Goal: Task Accomplishment & Management: Use online tool/utility

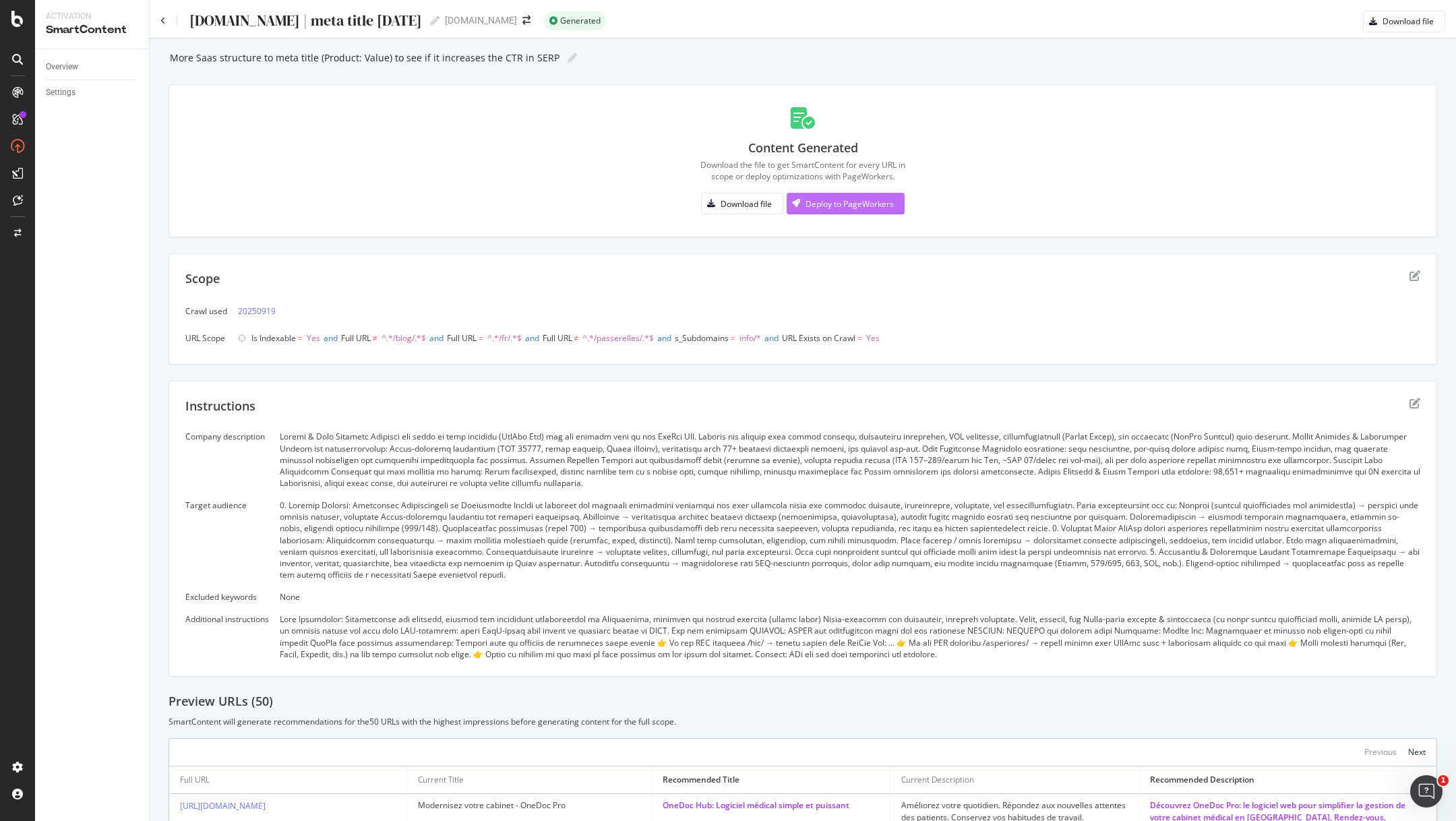
click at [817, 205] on div "Deploy to PageWorkers" at bounding box center [849, 204] width 89 height 12
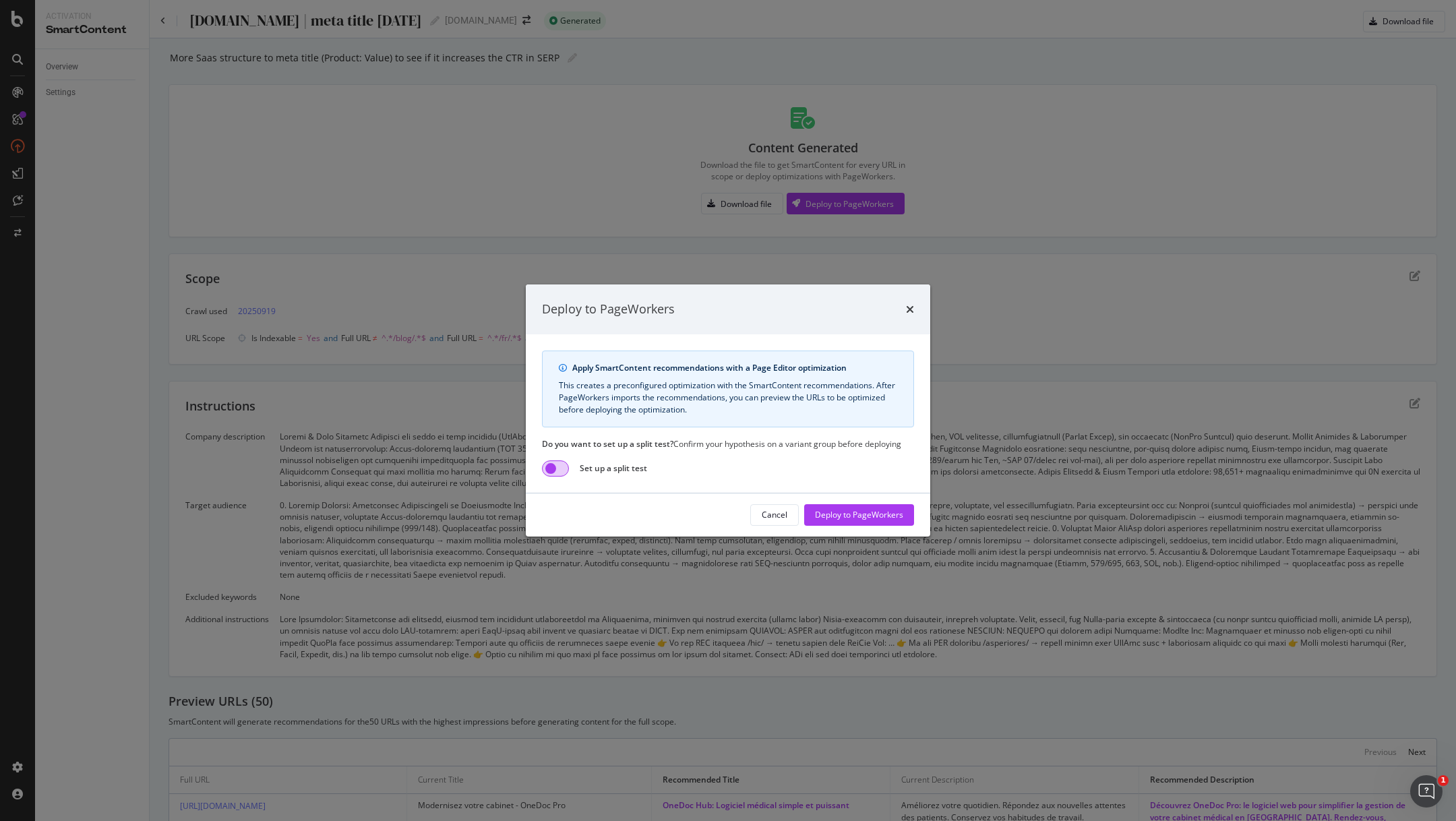
click at [557, 469] on input "modal" at bounding box center [556, 468] width 27 height 16
checkbox input "true"
click at [840, 514] on div "Deploy to PageWorkers" at bounding box center [859, 515] width 89 height 12
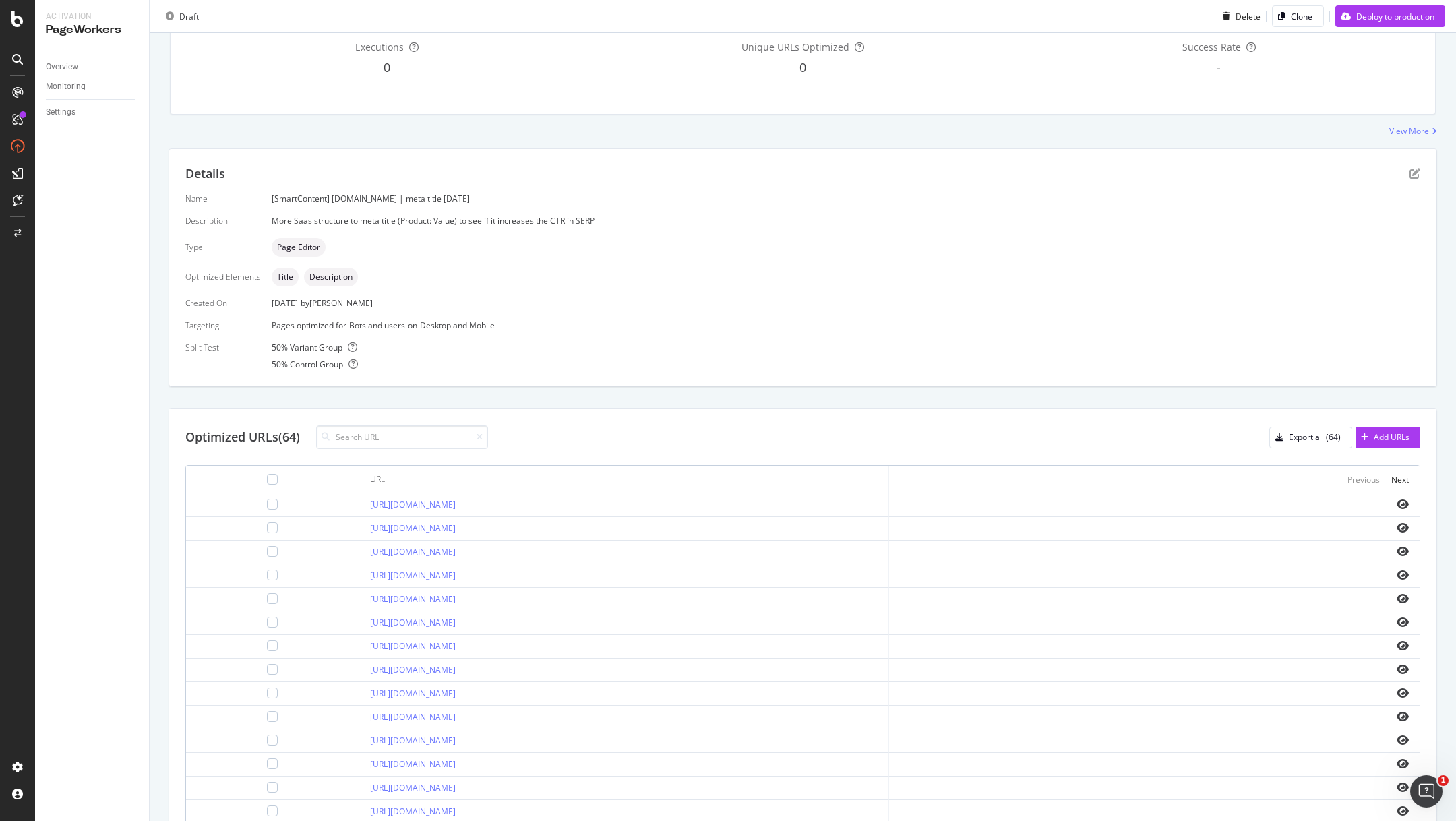
scroll to position [156, 0]
click at [1388, 435] on div "Add URLs" at bounding box center [1391, 433] width 36 height 12
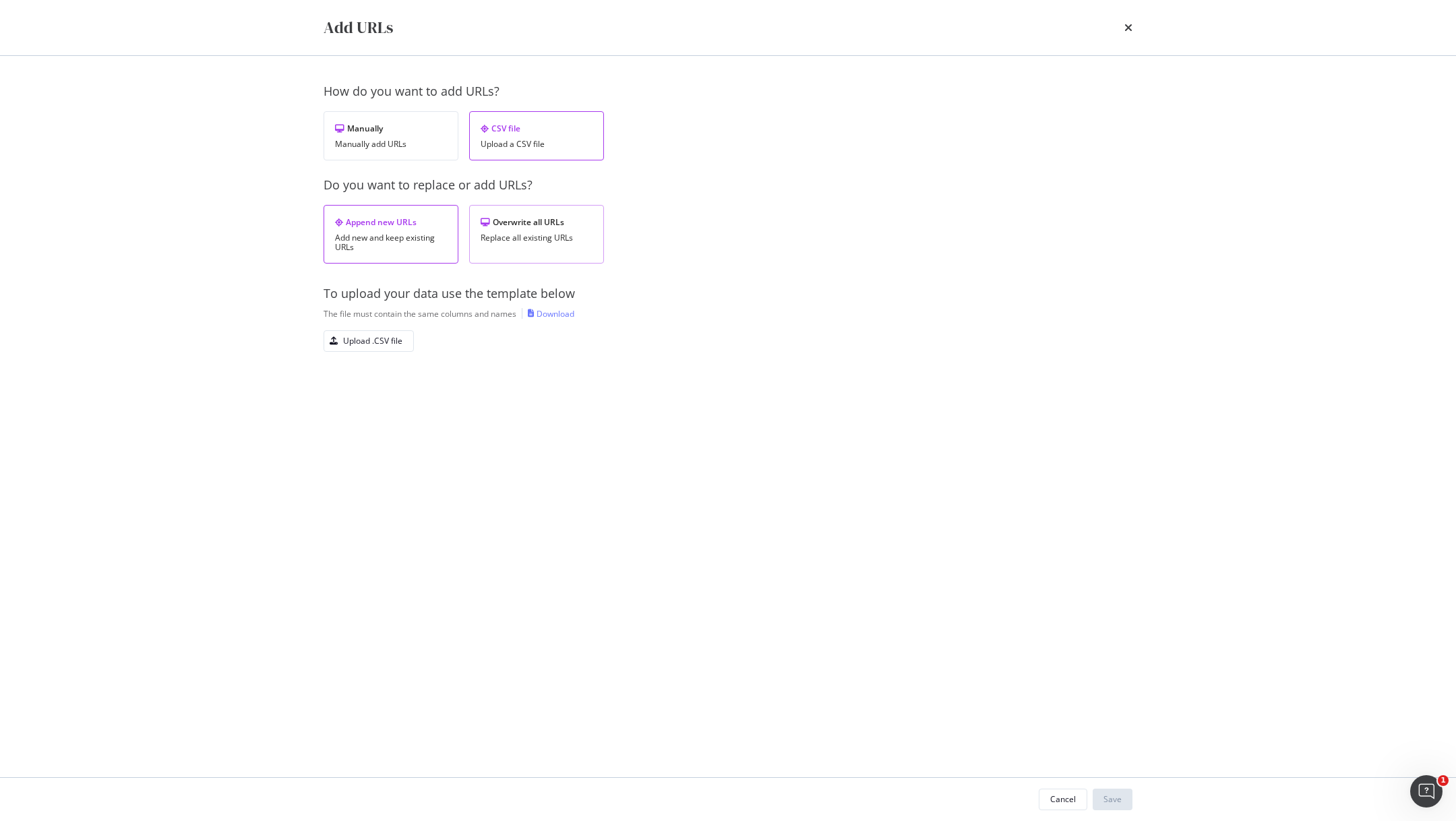
click at [519, 238] on div "Replace all existing URLs" at bounding box center [536, 237] width 112 height 9
click at [362, 342] on div "Upload .CSV file" at bounding box center [372, 341] width 59 height 12
click at [1108, 796] on div "Save" at bounding box center [1113, 799] width 18 height 12
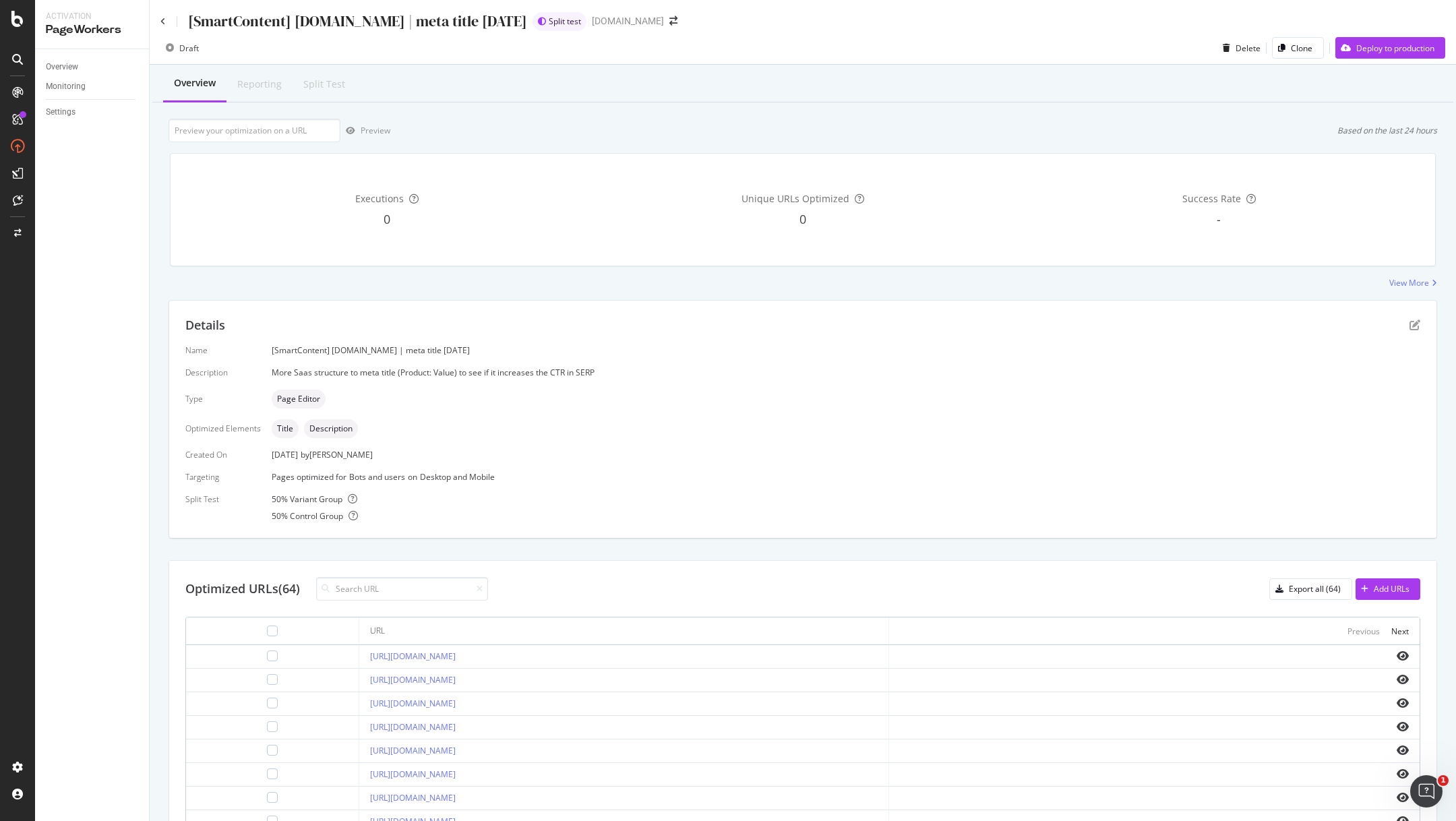
scroll to position [238, 0]
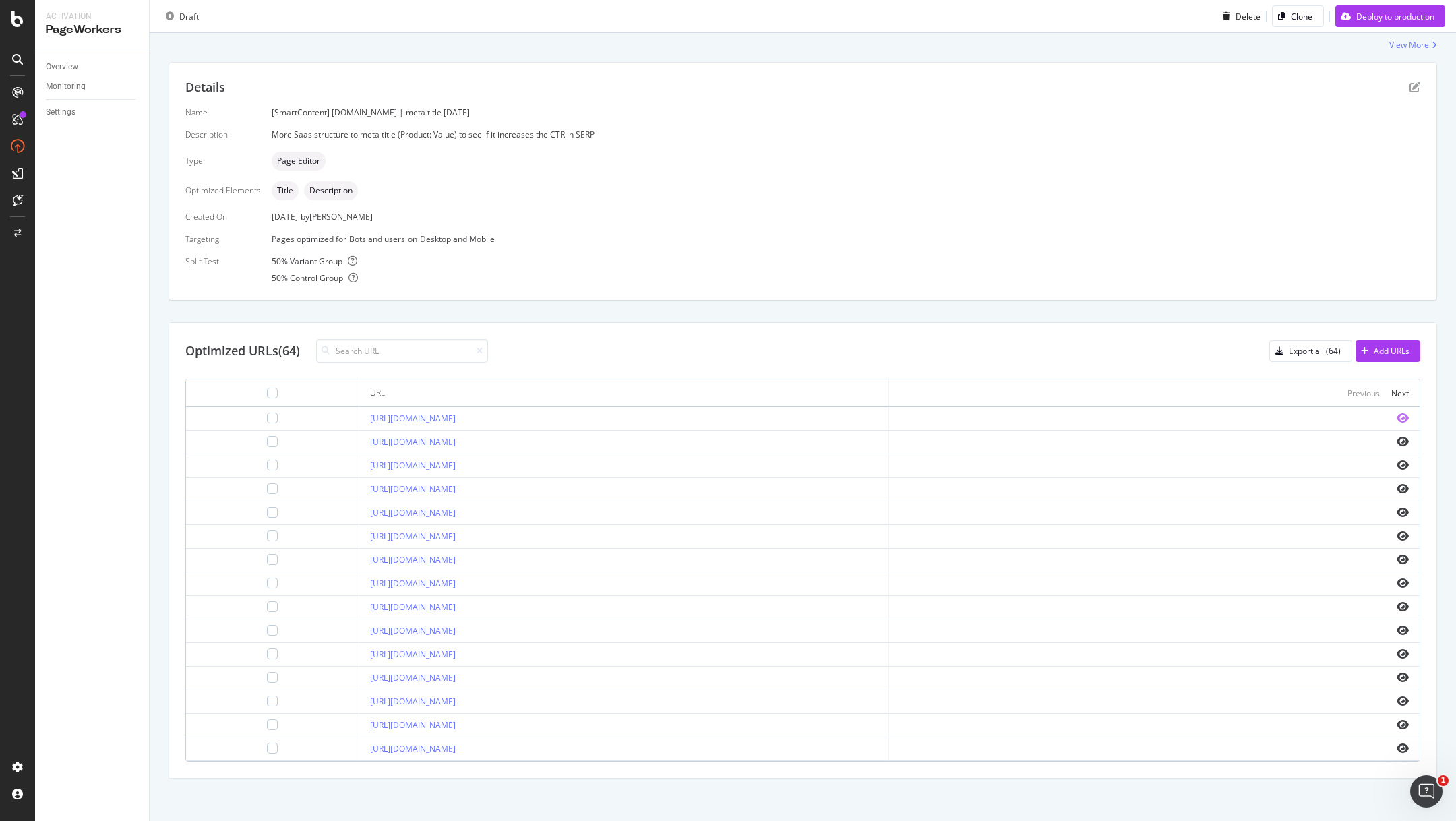
click at [1406, 418] on icon "eye" at bounding box center [1402, 418] width 12 height 11
click at [1398, 464] on icon "eye" at bounding box center [1402, 466] width 12 height 11
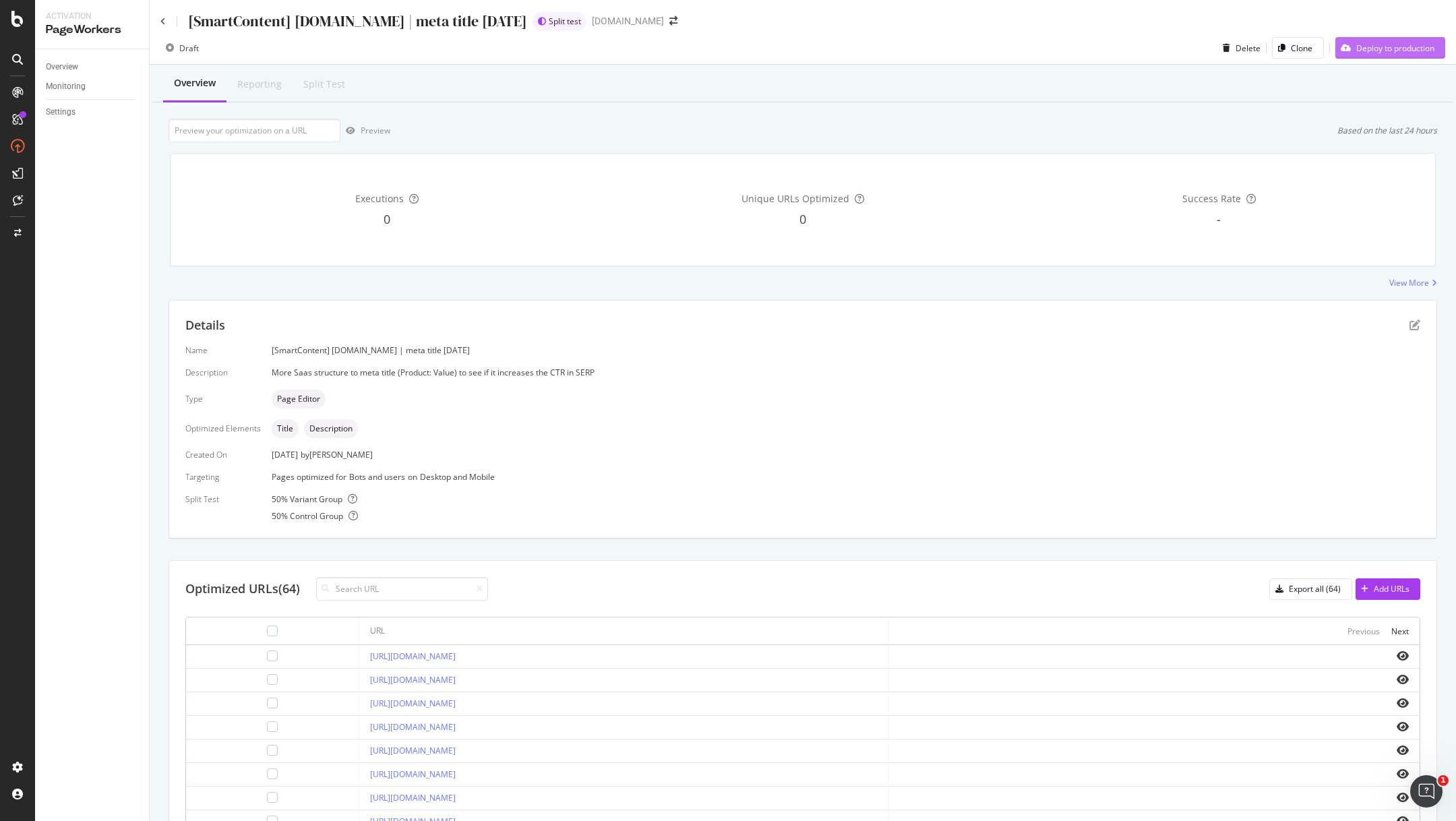
click at [1371, 53] on div "Deploy to production" at bounding box center [1396, 48] width 79 height 12
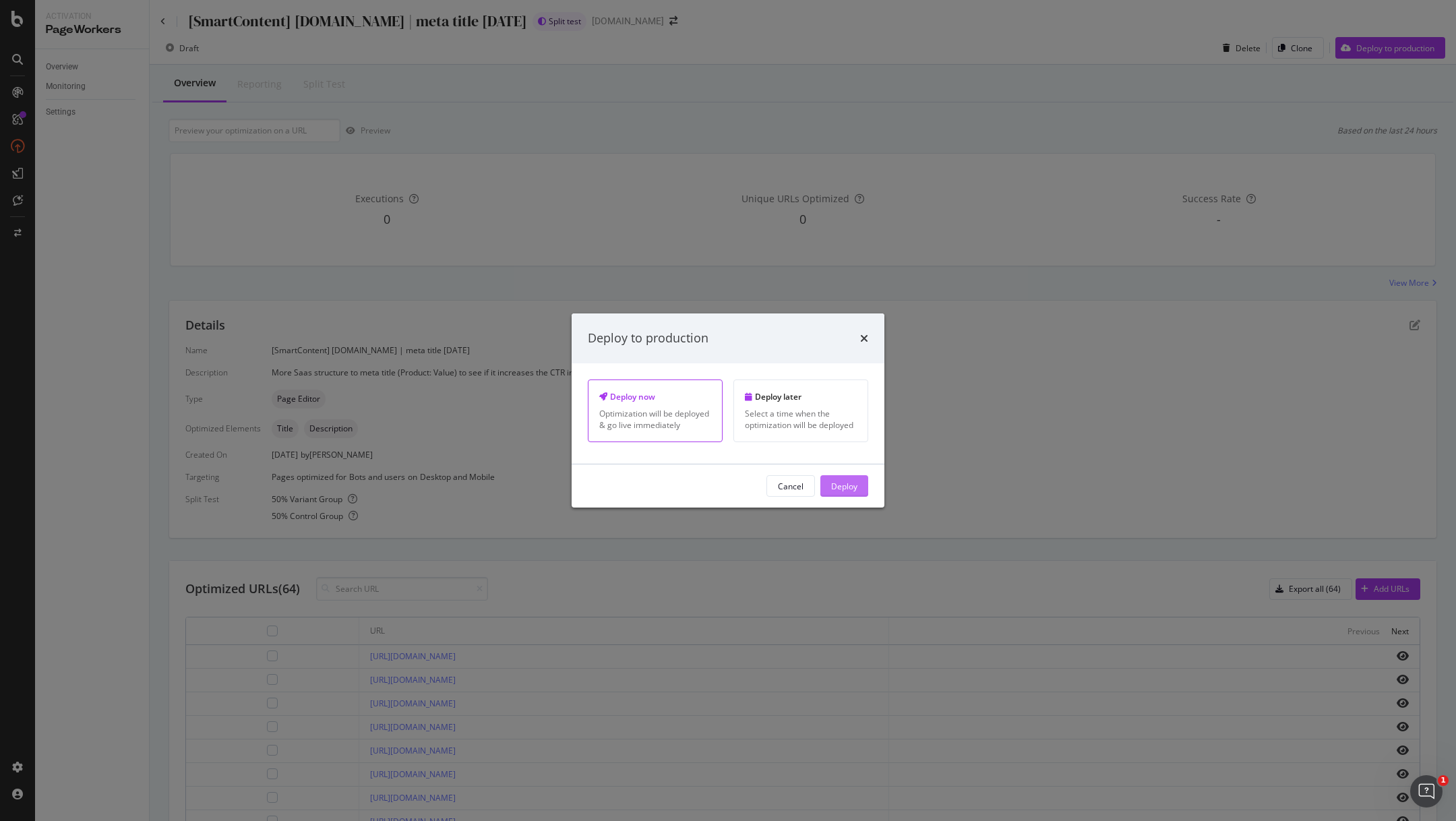
click at [849, 488] on div "Deploy" at bounding box center [843, 486] width 26 height 12
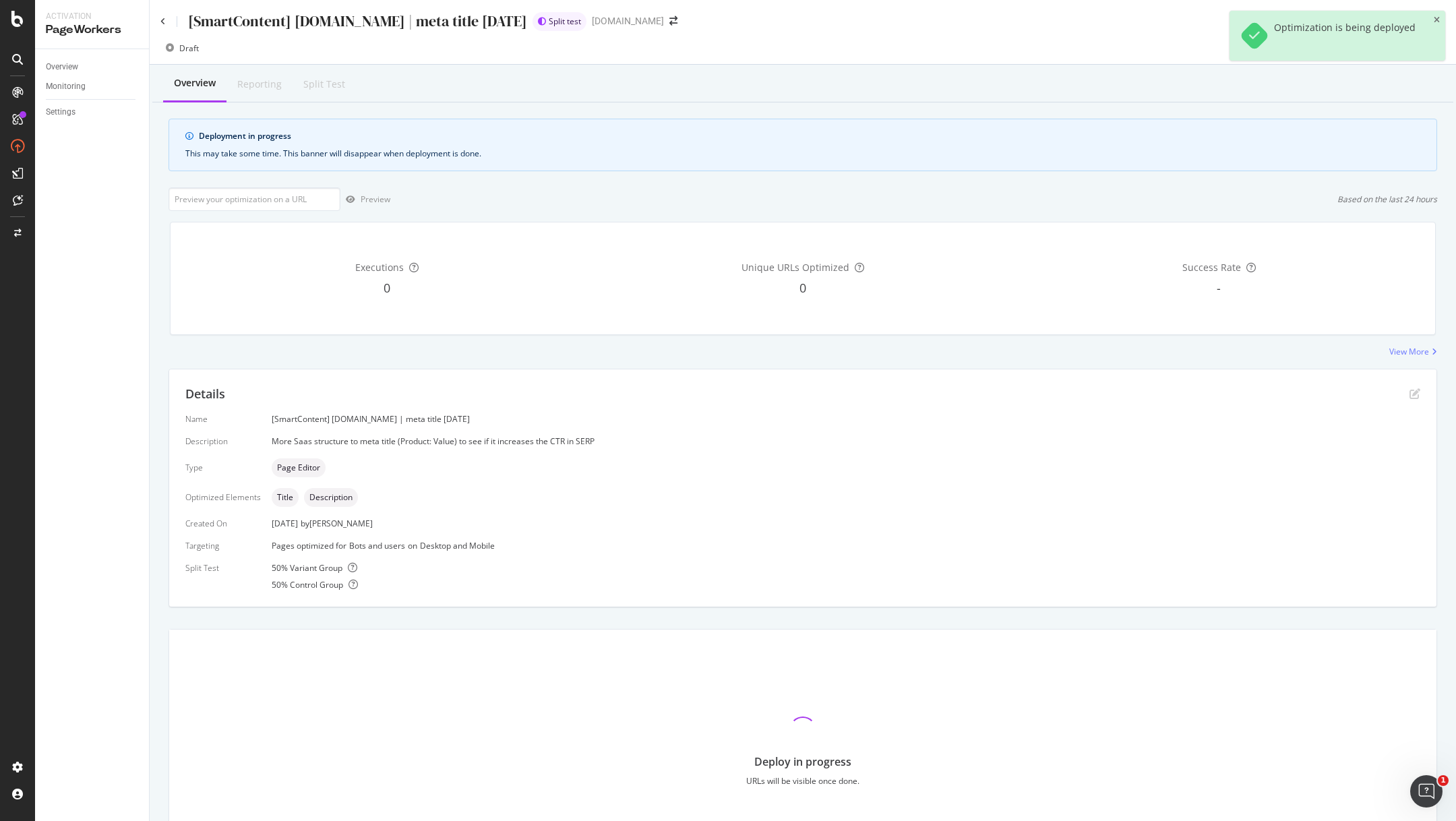
click at [640, 22] on div "[DOMAIN_NAME]" at bounding box center [627, 21] width 72 height 14
click at [593, 129] on div "Deployment in progress This may take some time. This banner will disappear when…" at bounding box center [803, 145] width 1269 height 53
click at [163, 17] on icon at bounding box center [163, 21] width 5 height 8
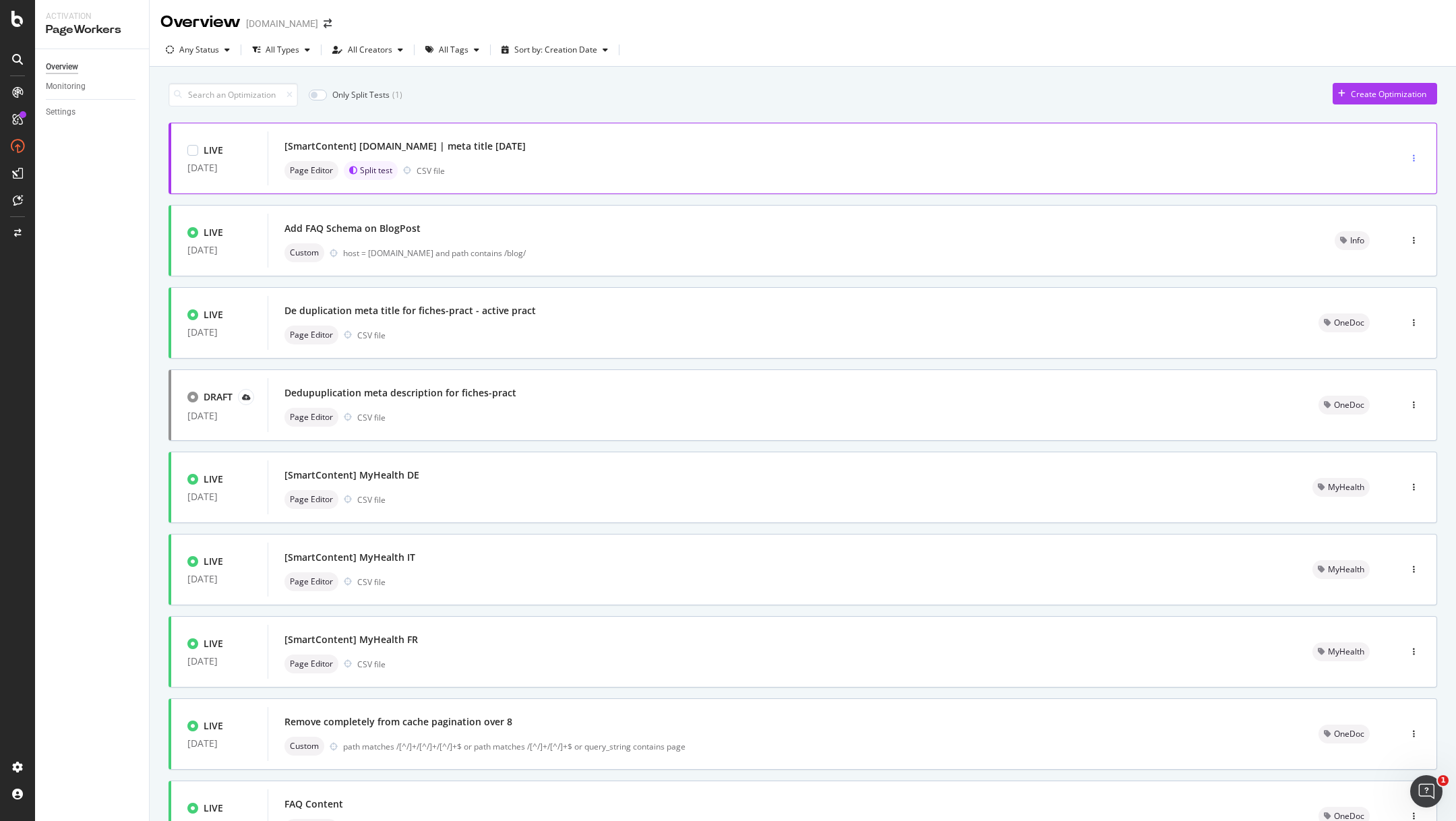
click at [1412, 158] on div "button" at bounding box center [1414, 158] width 13 height 8
click at [1398, 226] on div "Tags" at bounding box center [1396, 228] width 18 height 12
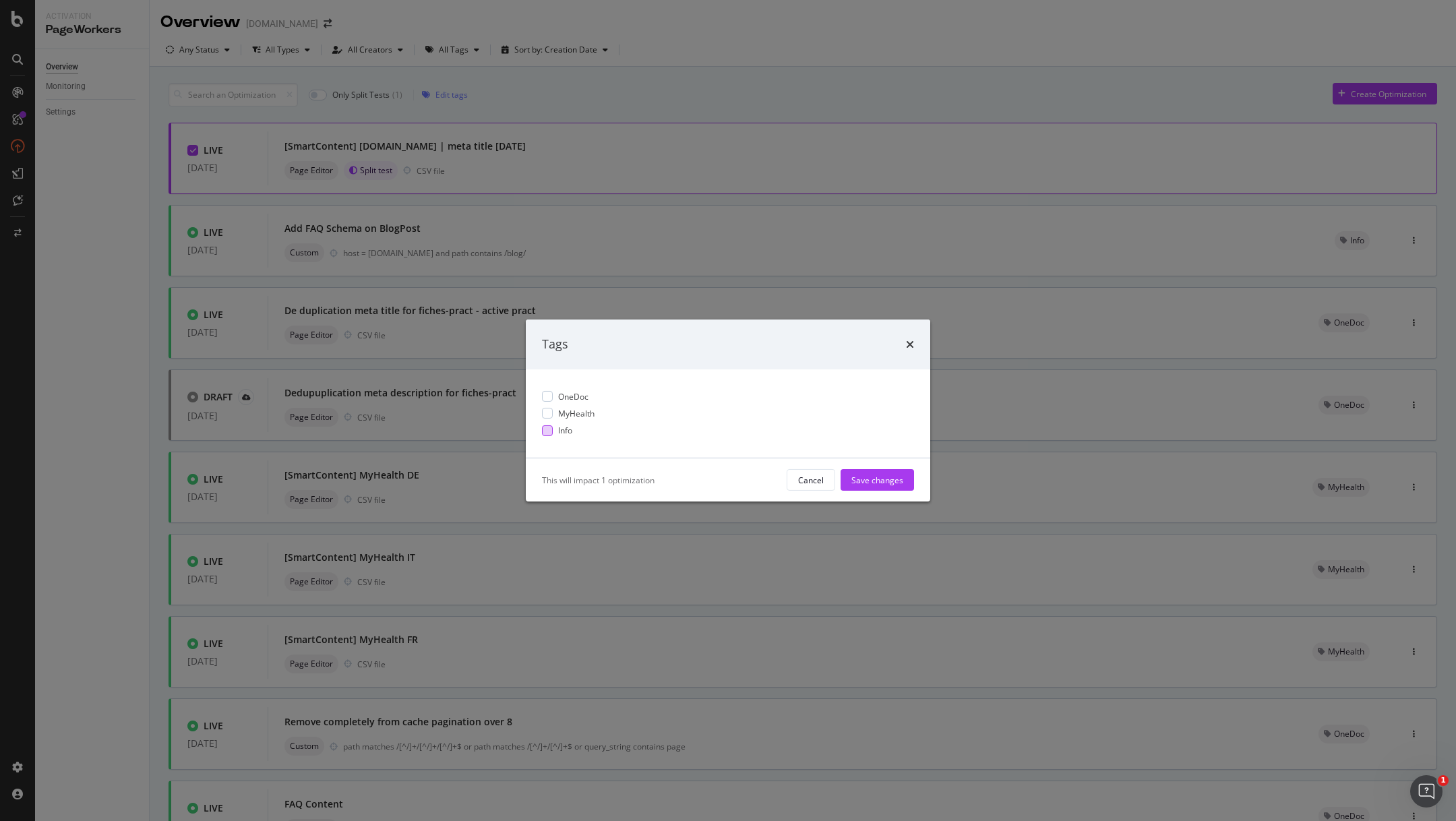
click at [548, 426] on div "modal" at bounding box center [548, 430] width 11 height 11
click at [885, 481] on div "Save changes" at bounding box center [877, 479] width 52 height 12
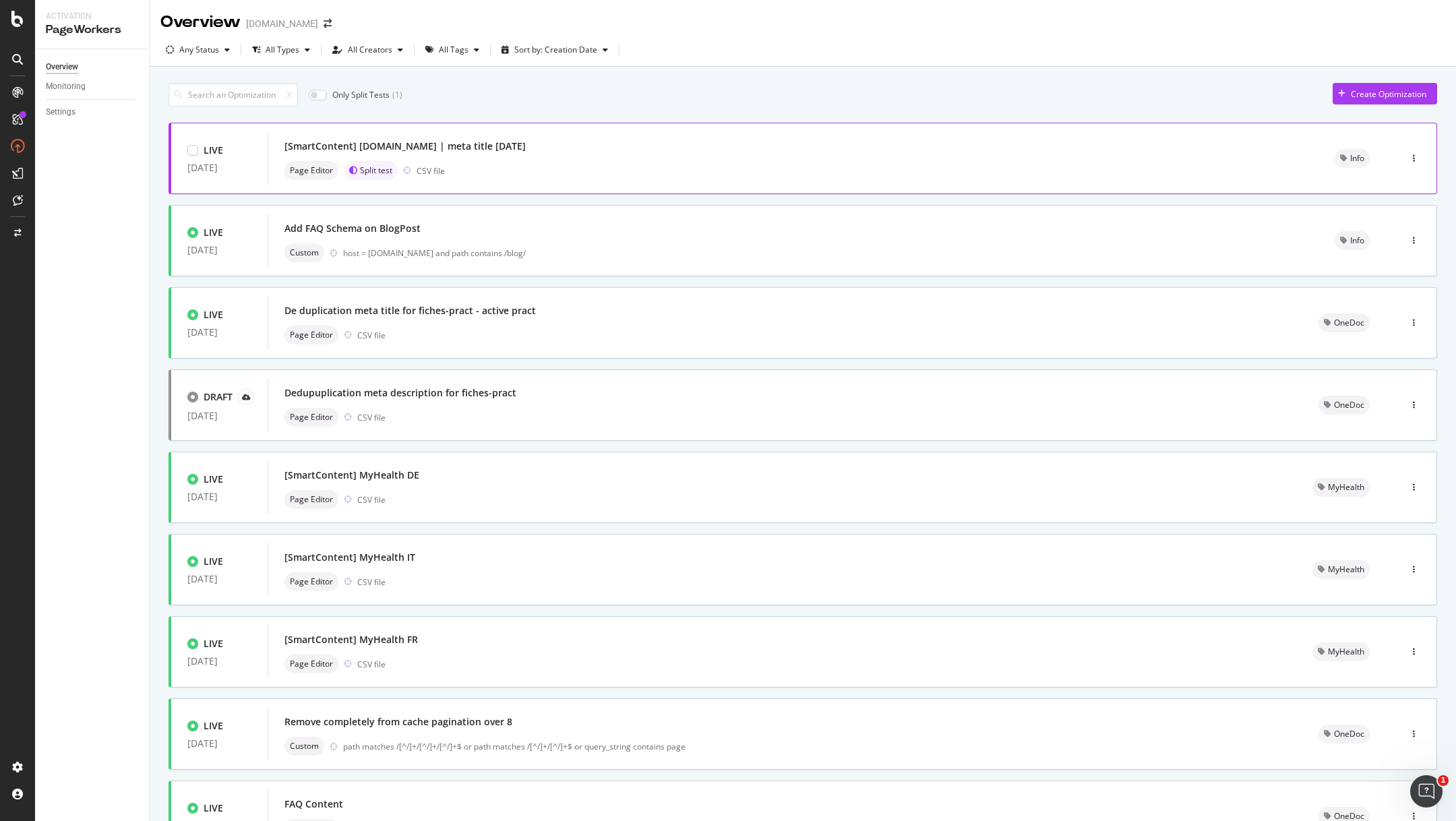
click at [671, 146] on div "[SmartContent] [DOMAIN_NAME] | meta title [DATE]" at bounding box center [793, 146] width 1018 height 19
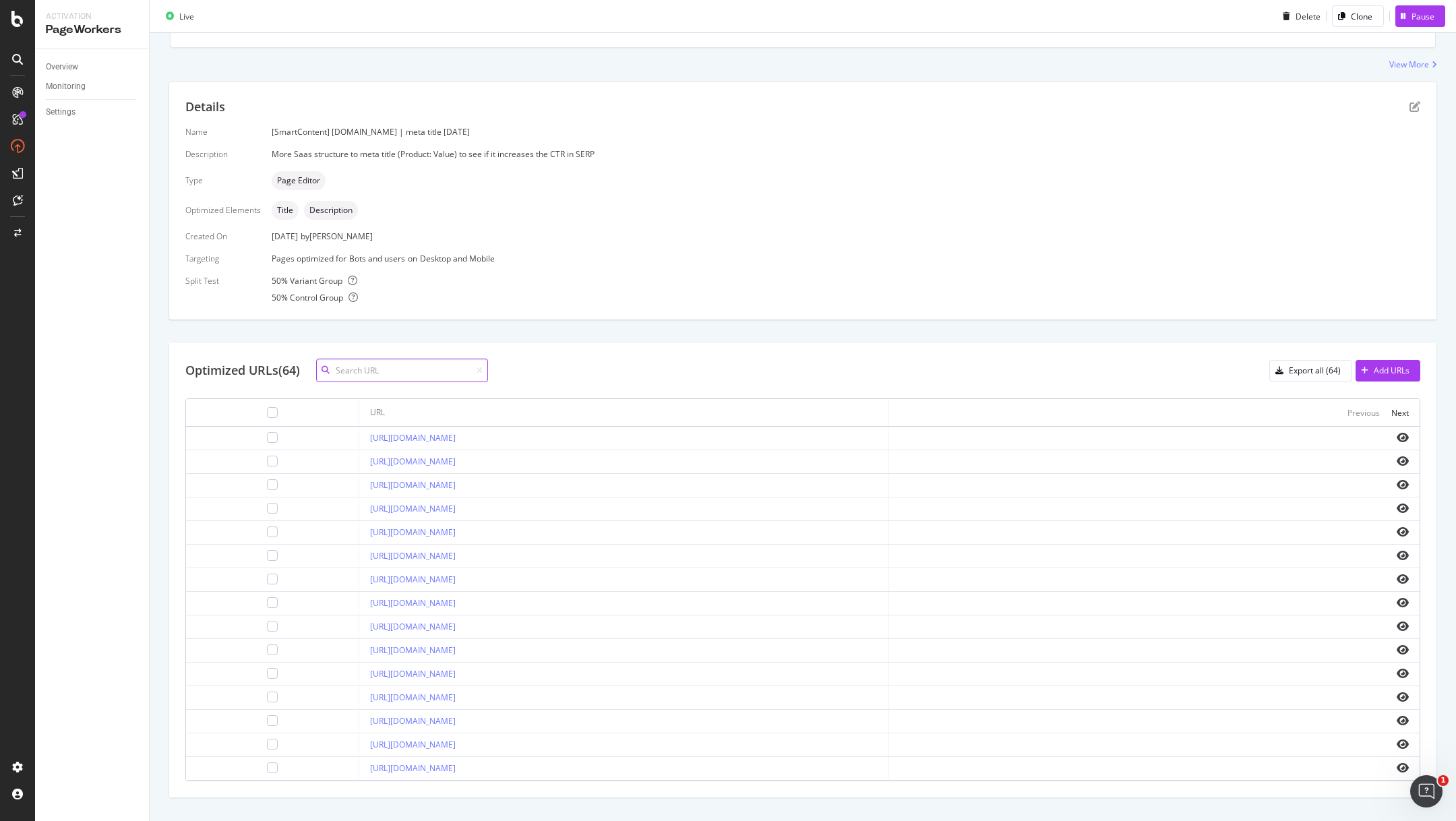
scroll to position [214, 0]
click at [1400, 558] on icon "eye" at bounding box center [1402, 561] width 12 height 11
